Goal: Task Accomplishment & Management: Manage account settings

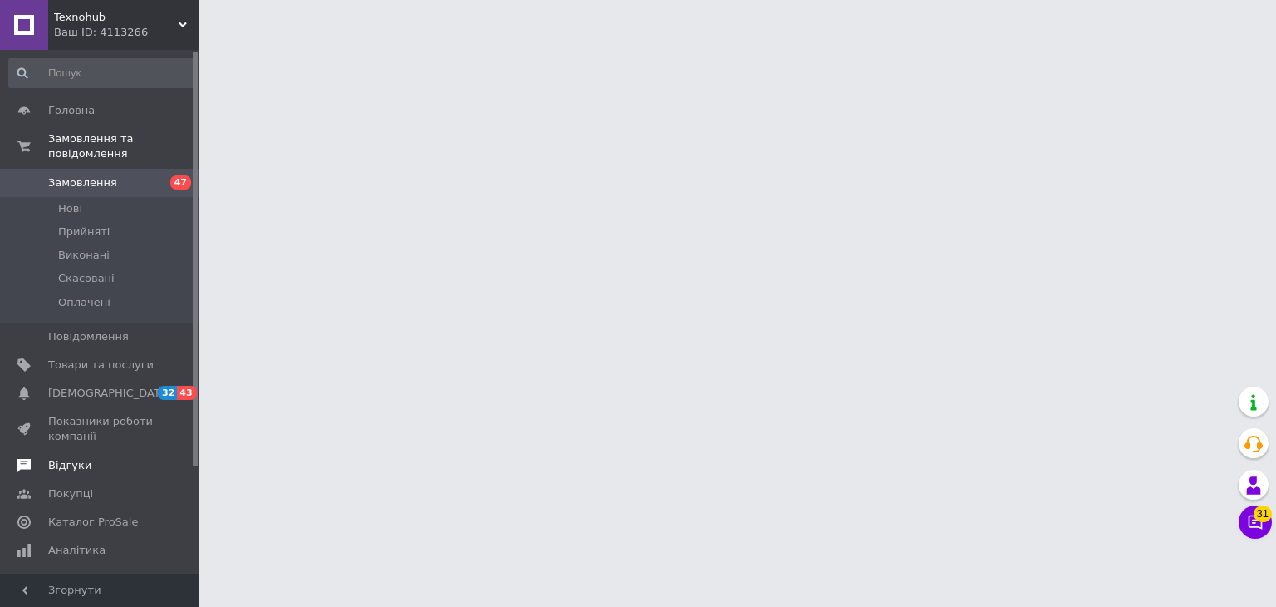
click at [73, 458] on span "Відгуки" at bounding box center [69, 465] width 43 height 15
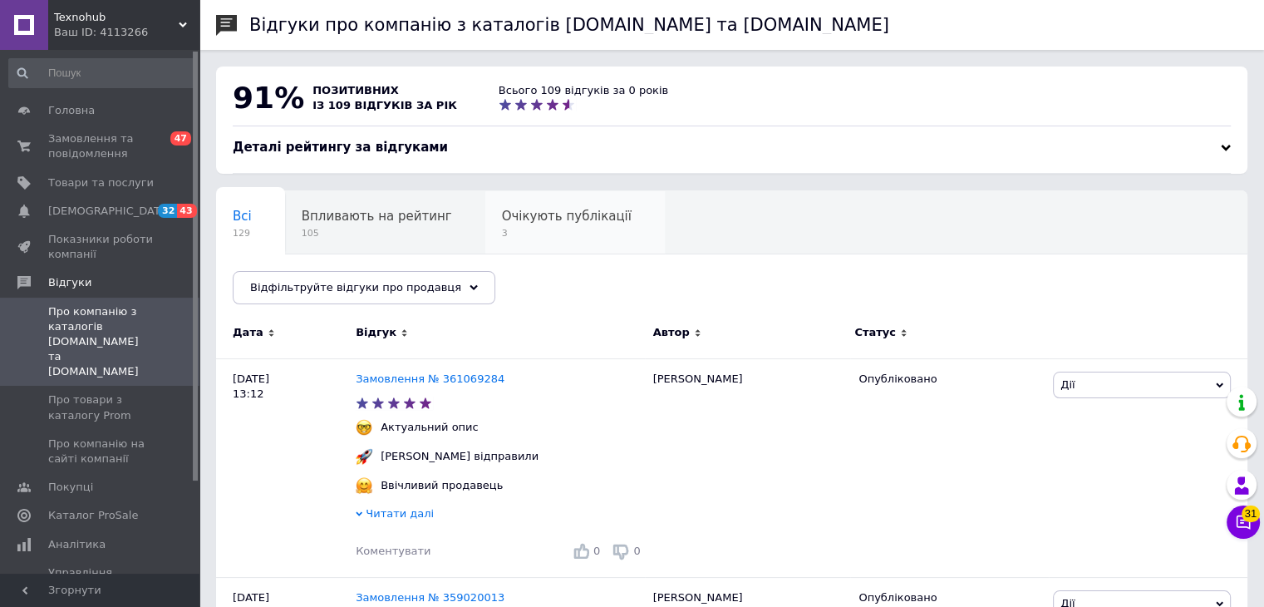
click at [535, 221] on span "Очікують публікації" at bounding box center [567, 216] width 130 height 15
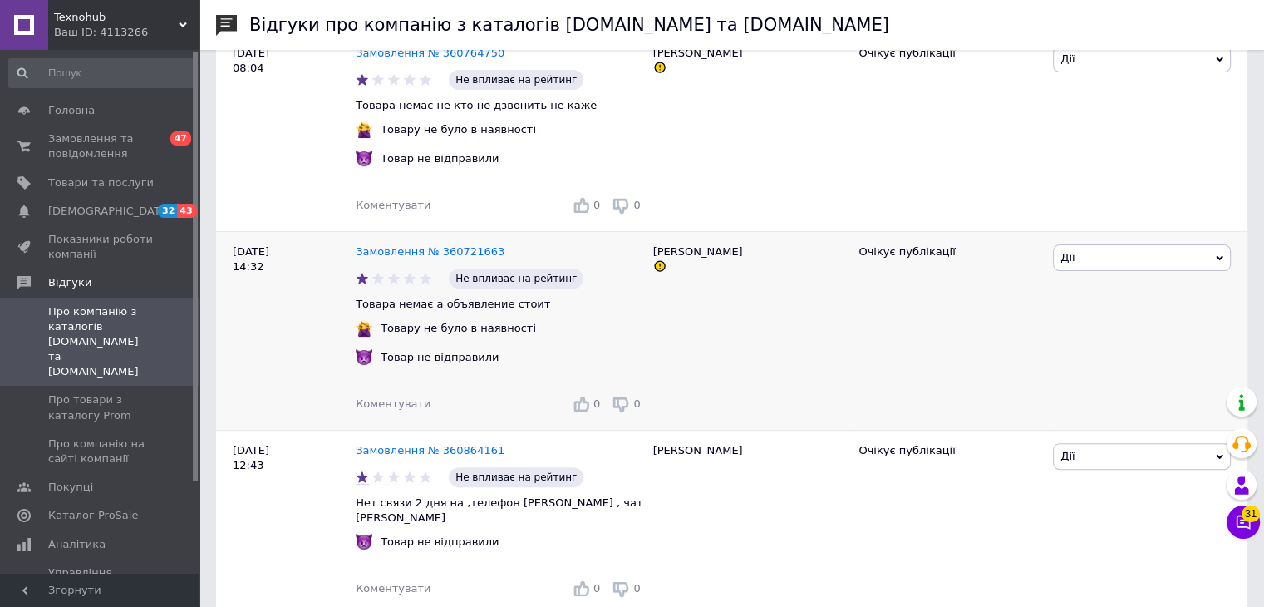
scroll to position [367, 0]
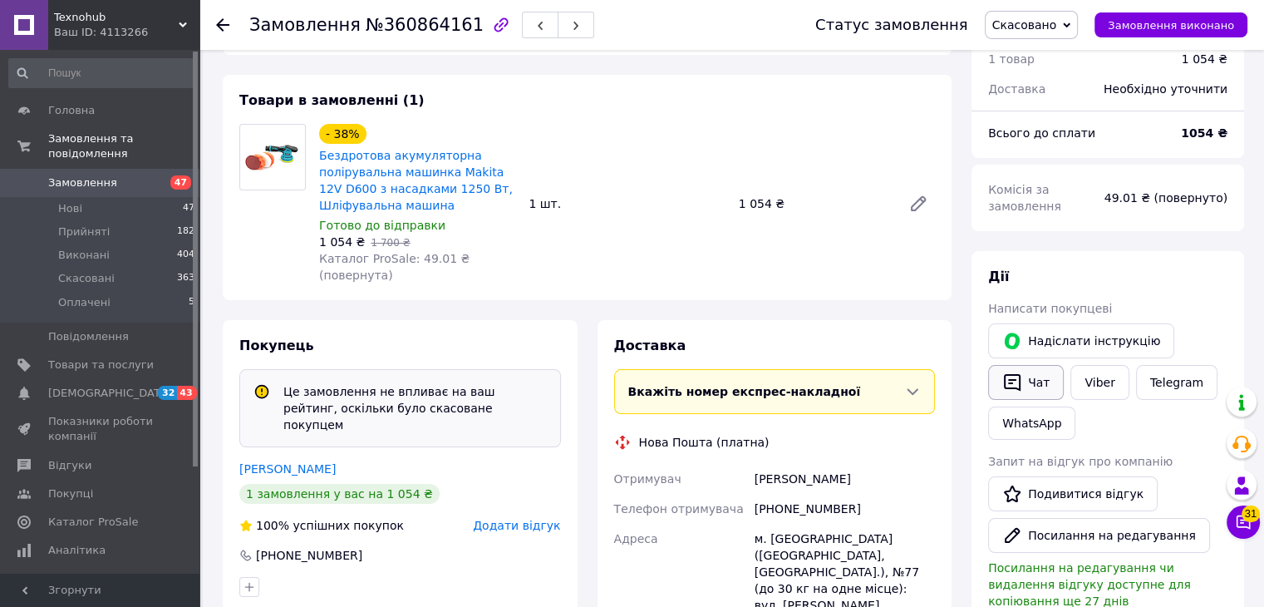
scroll to position [166, 0]
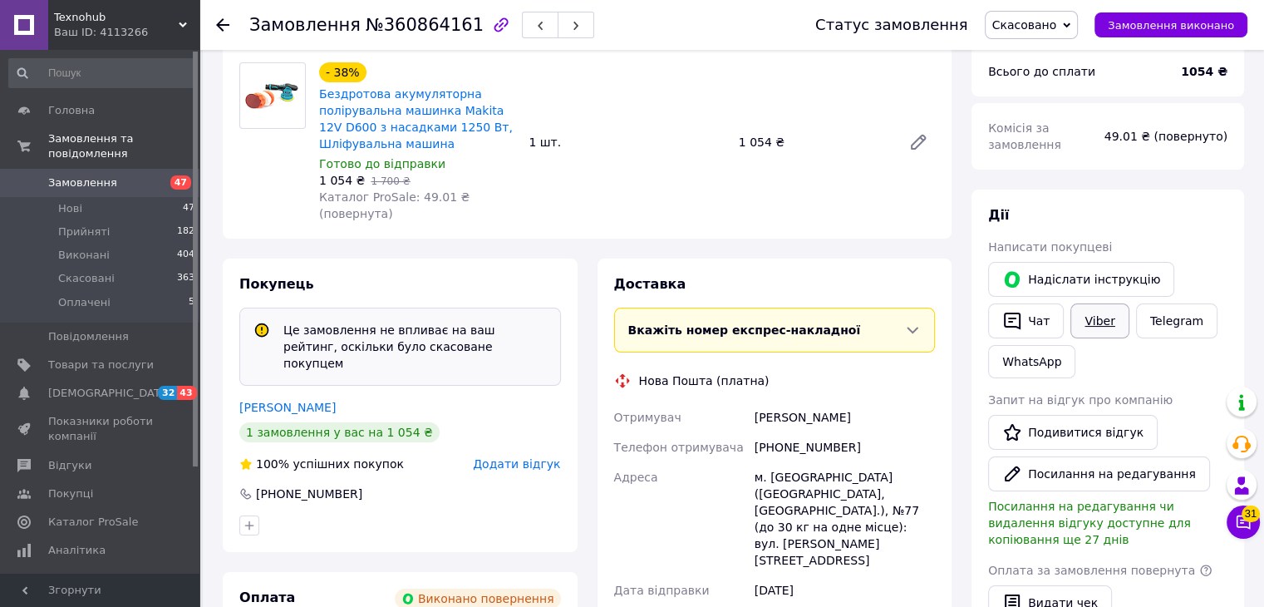
click at [1086, 326] on link "Viber" at bounding box center [1099, 320] width 58 height 35
click at [1102, 472] on button "Посилання на редагування" at bounding box center [1099, 473] width 222 height 35
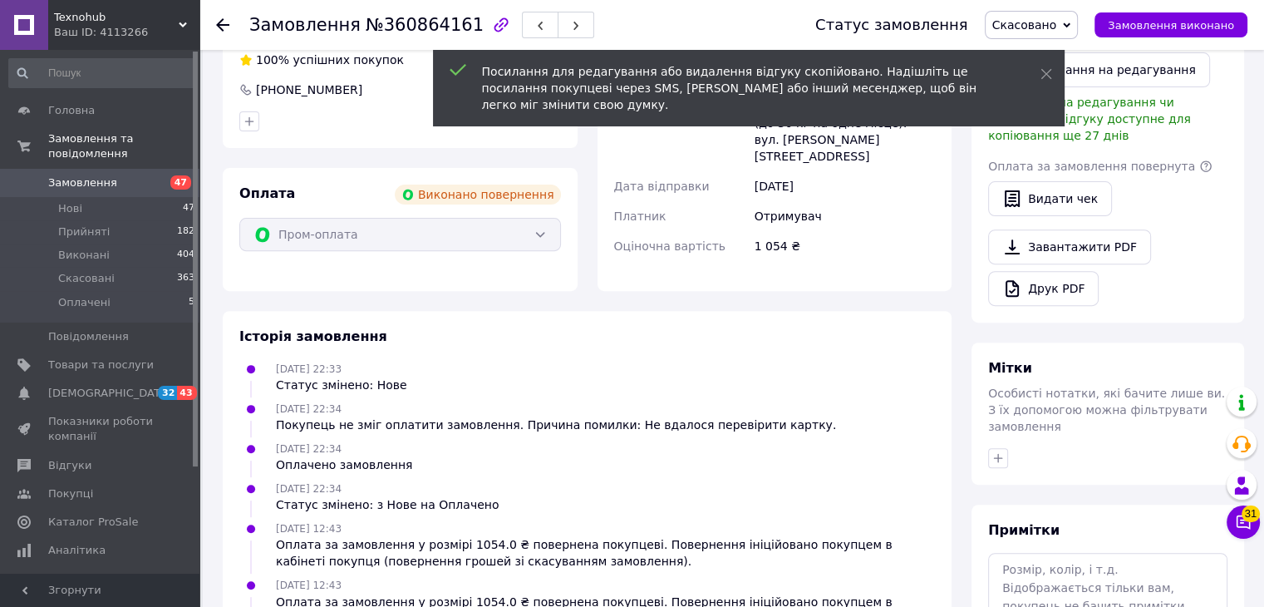
scroll to position [675, 0]
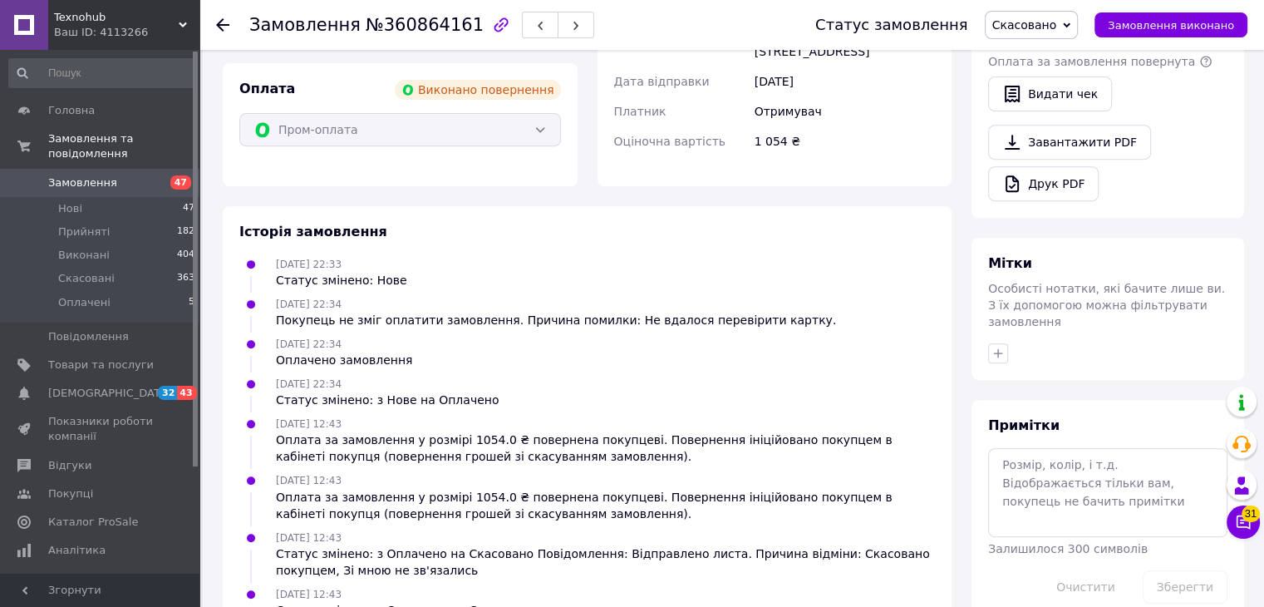
click at [1175, 340] on div at bounding box center [1108, 353] width 246 height 27
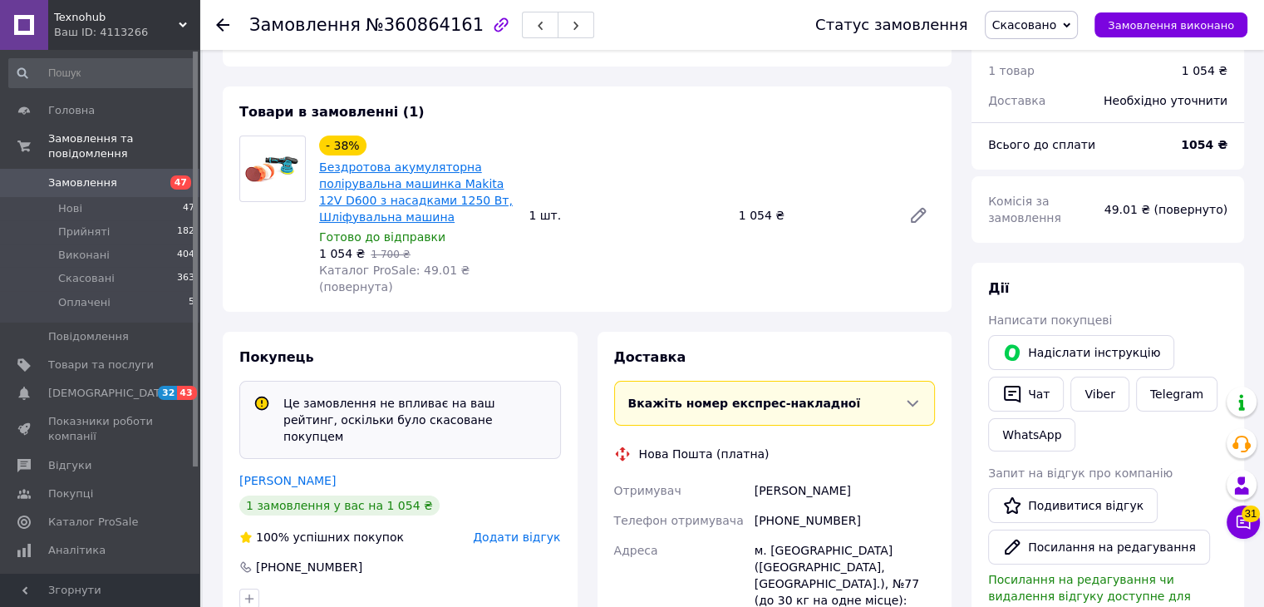
scroll to position [342, 0]
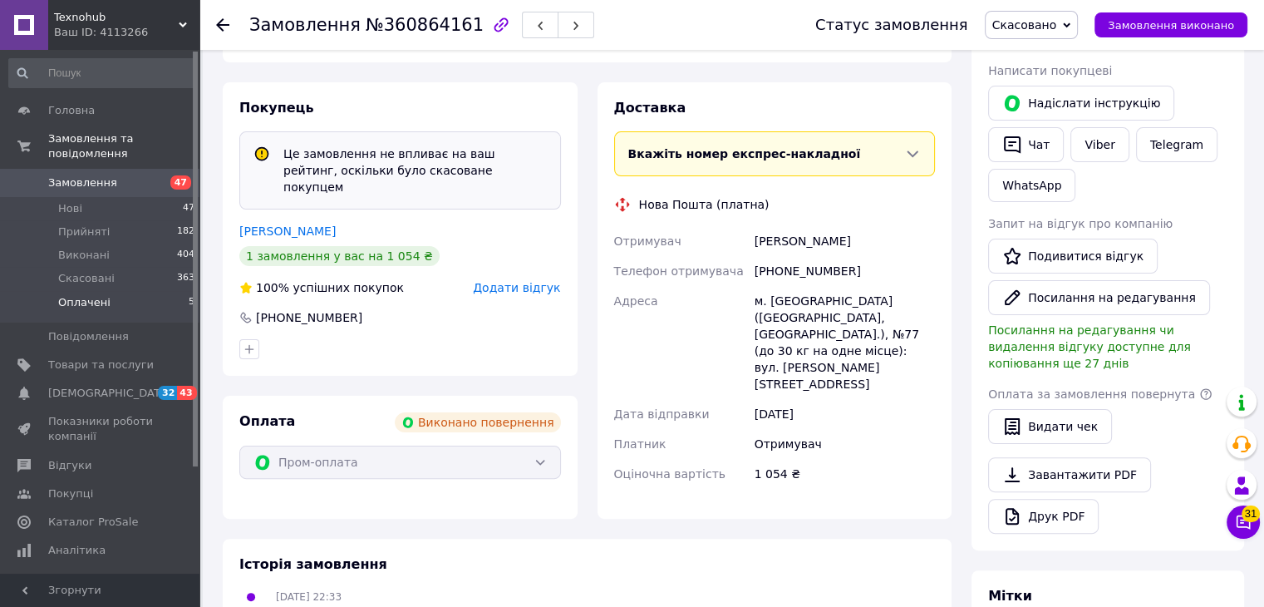
click at [100, 295] on span "Оплачені" at bounding box center [84, 302] width 52 height 15
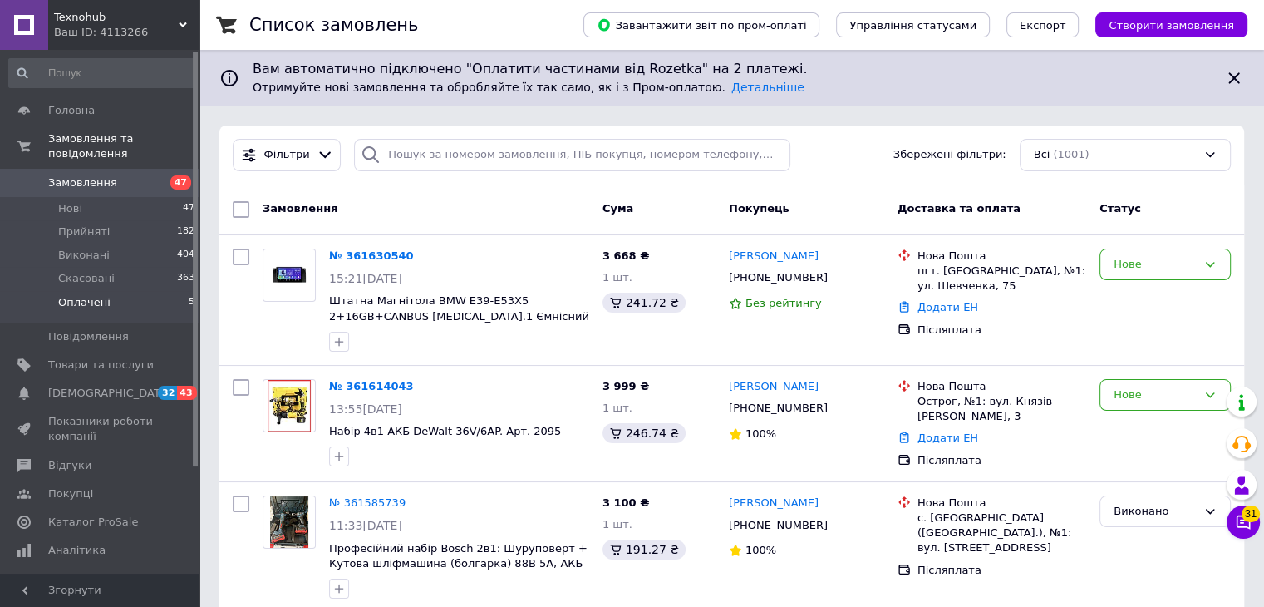
click at [89, 295] on span "Оплачені" at bounding box center [84, 302] width 52 height 15
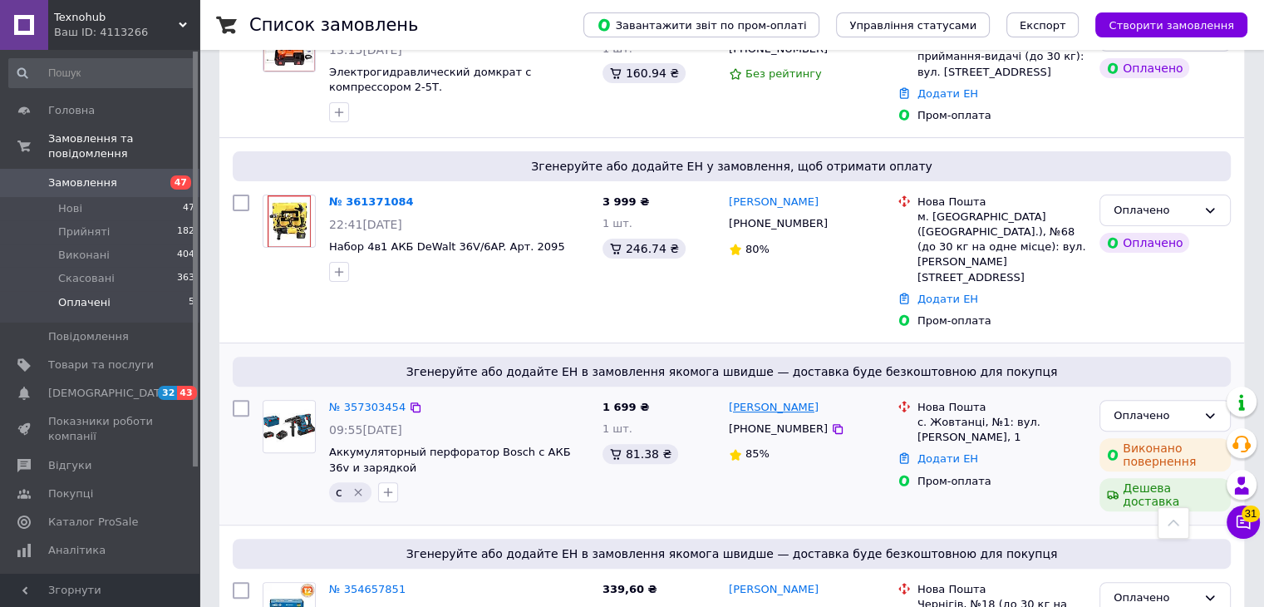
scroll to position [575, 0]
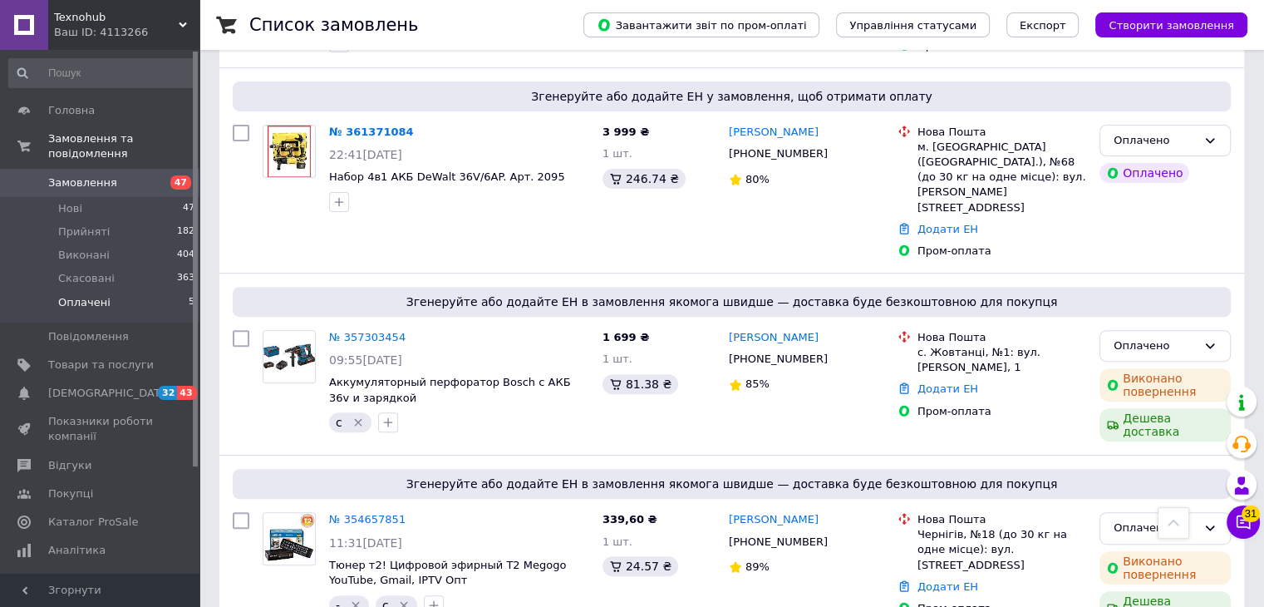
click at [81, 175] on span "Замовлення" at bounding box center [82, 182] width 69 height 15
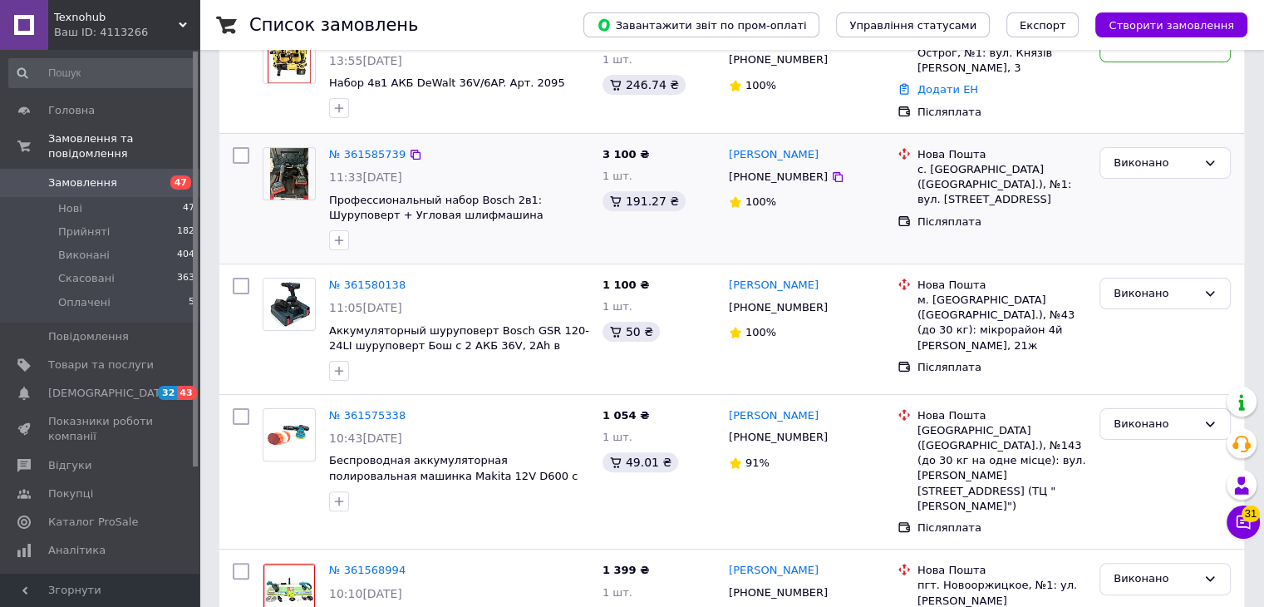
scroll to position [499, 0]
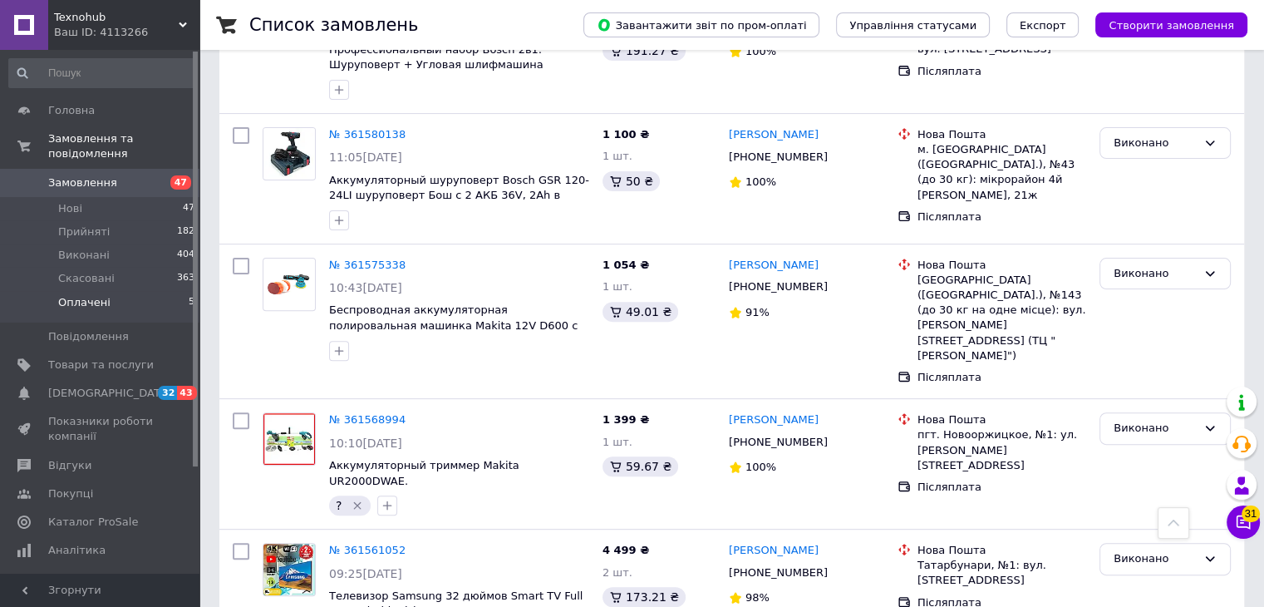
click at [100, 295] on span "Оплачені" at bounding box center [84, 302] width 52 height 15
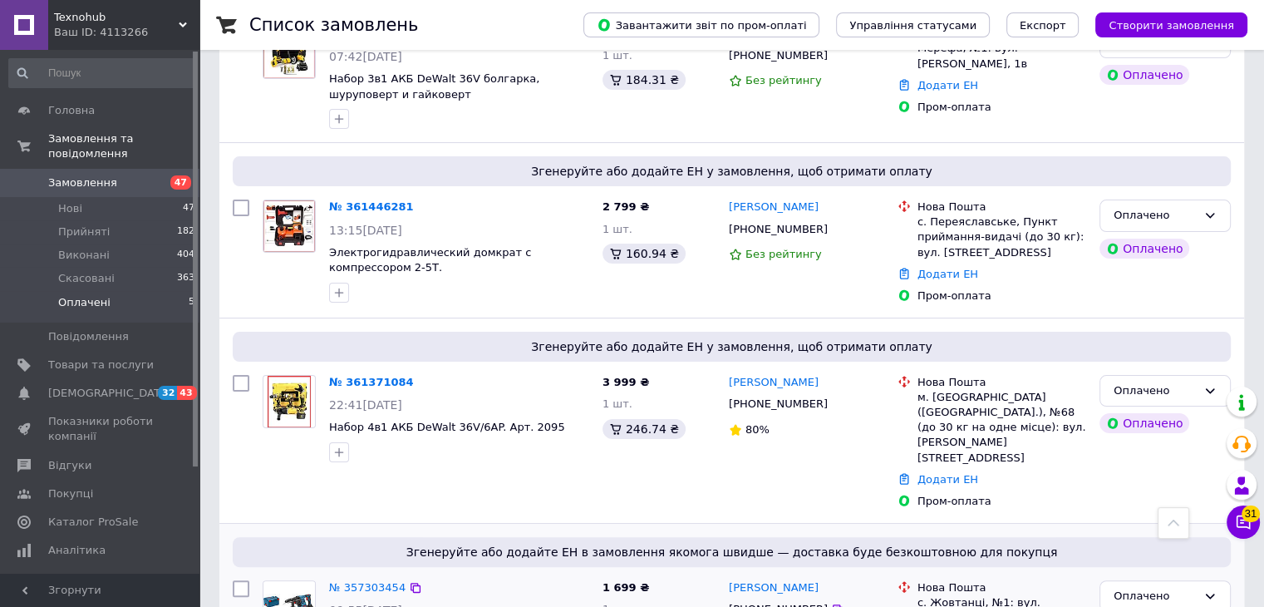
scroll to position [243, 0]
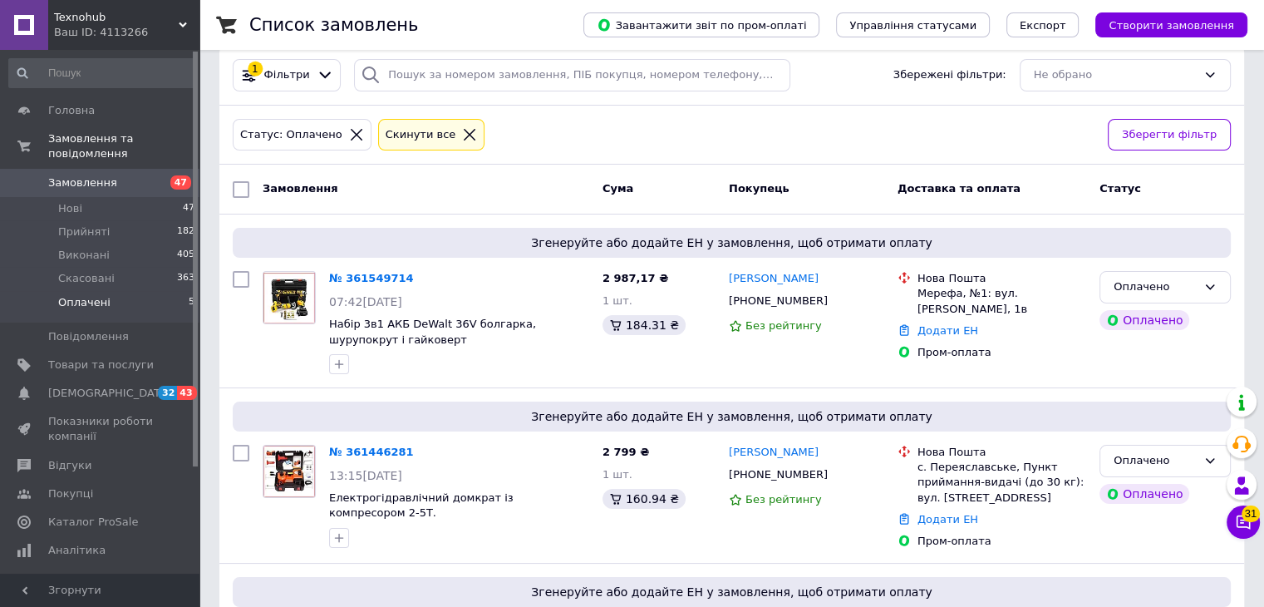
scroll to position [166, 0]
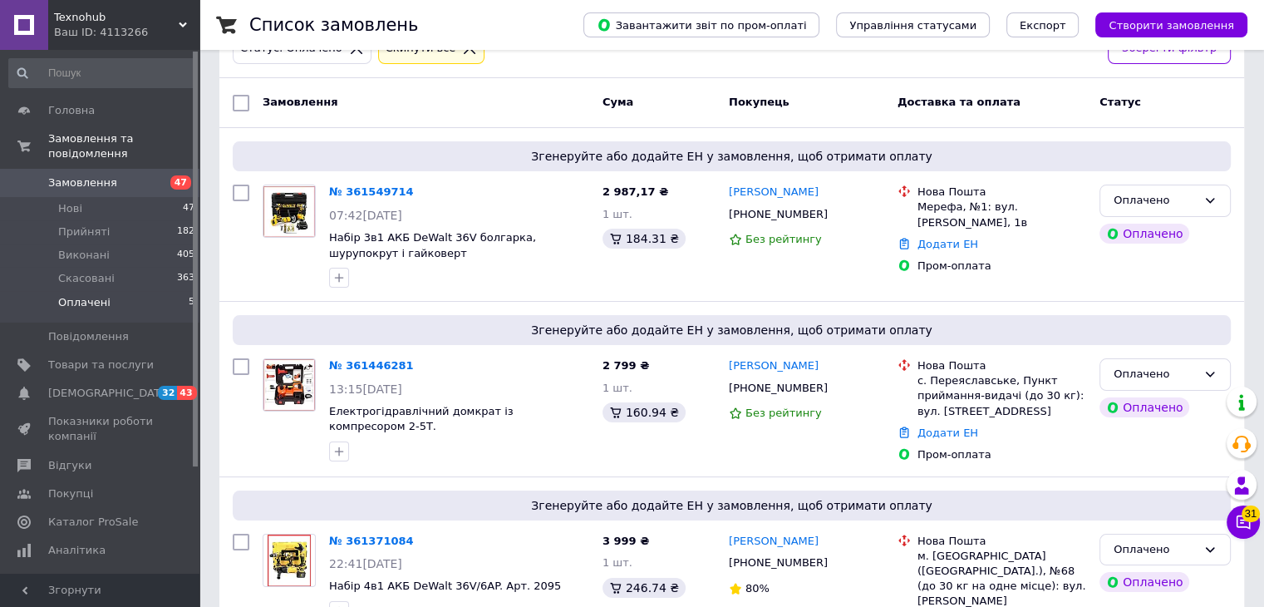
click at [122, 175] on span "Замовлення" at bounding box center [101, 182] width 106 height 15
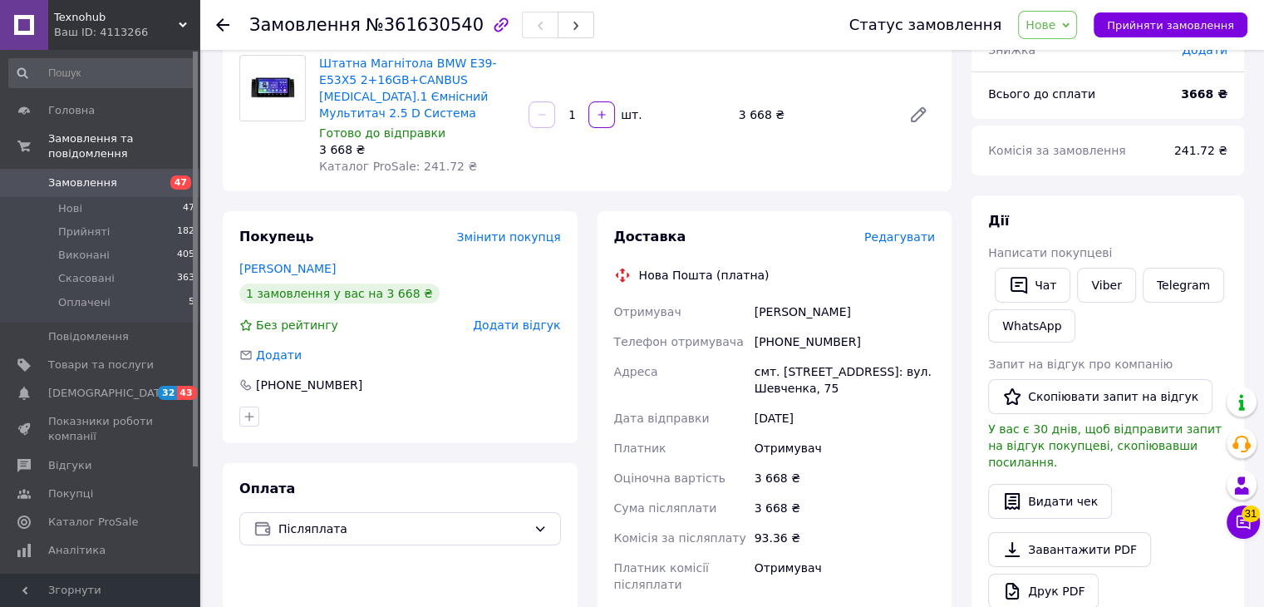
scroll to position [166, 0]
